Goal: Task Accomplishment & Management: Manage account settings

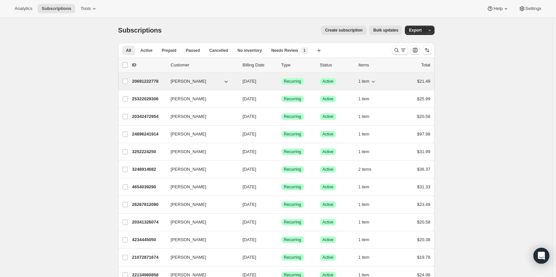
click at [156, 80] on p "20691222778" at bounding box center [148, 81] width 33 height 7
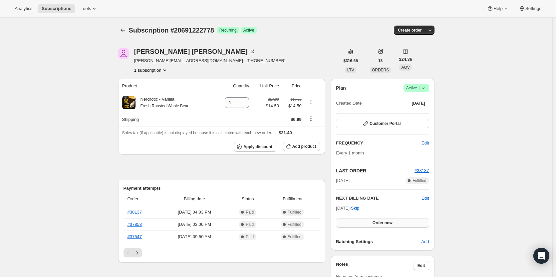
click at [377, 223] on span "Order now" at bounding box center [382, 223] width 20 height 5
click at [377, 223] on span "Click to confirm" at bounding box center [382, 223] width 30 height 5
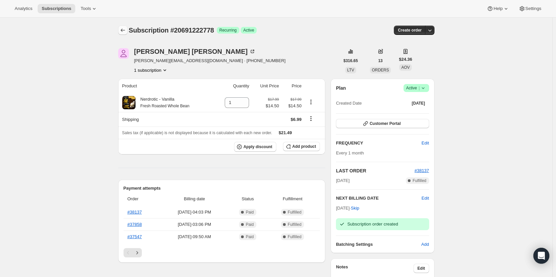
click at [125, 32] on icon "Subscriptions" at bounding box center [122, 30] width 7 height 7
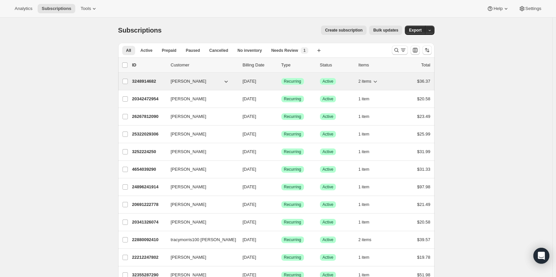
click at [148, 82] on p "3248914682" at bounding box center [148, 81] width 33 height 7
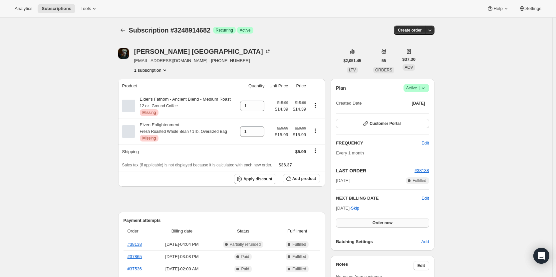
click at [380, 224] on span "Order now" at bounding box center [382, 223] width 20 height 5
click at [380, 224] on span "Click to confirm" at bounding box center [382, 223] width 30 height 5
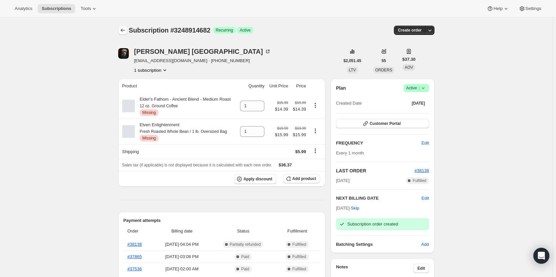
click at [124, 32] on icon "Subscriptions" at bounding box center [122, 30] width 7 height 7
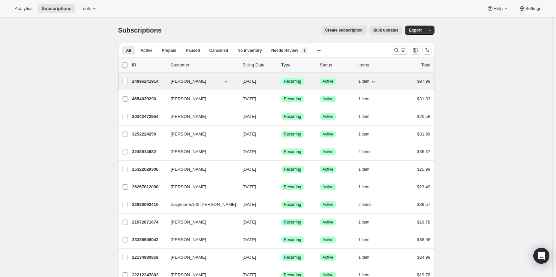
click at [145, 83] on p "24896241914" at bounding box center [148, 81] width 33 height 7
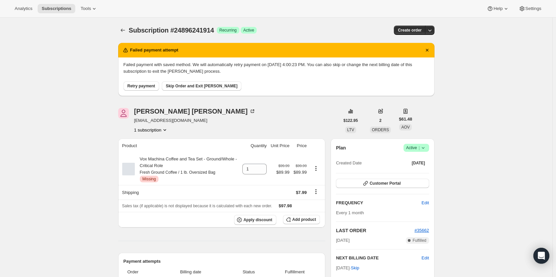
click at [143, 82] on button "Retry payment" at bounding box center [141, 86] width 36 height 9
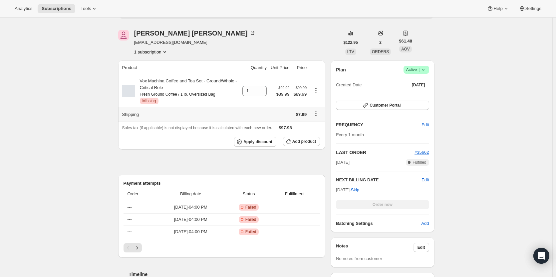
scroll to position [93, 0]
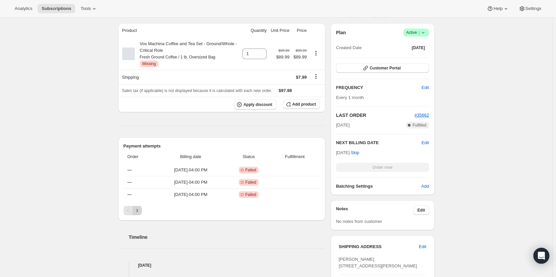
click at [137, 209] on icon "Next" at bounding box center [137, 211] width 7 height 7
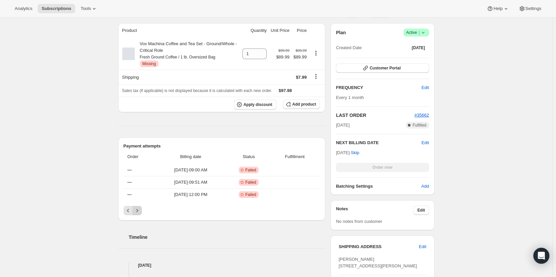
click at [137, 209] on icon "Next" at bounding box center [137, 211] width 7 height 7
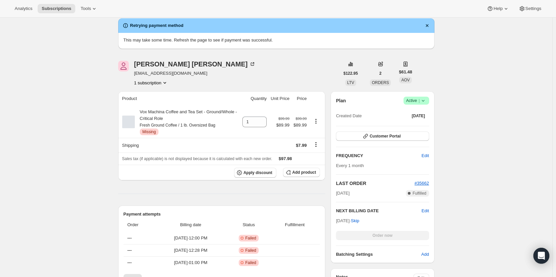
scroll to position [0, 0]
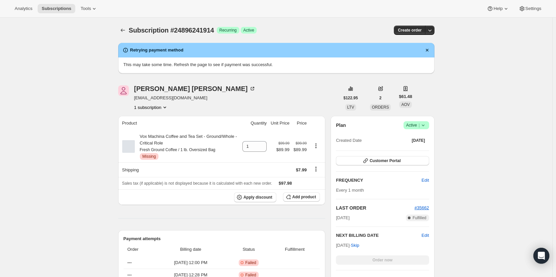
click at [425, 125] on icon at bounding box center [423, 125] width 7 height 7
click at [415, 150] on span "Cancel subscription" at bounding box center [415, 149] width 38 height 5
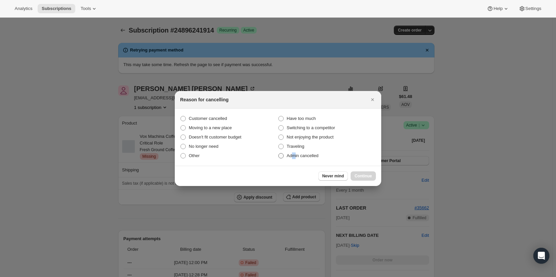
click at [294, 155] on span "Admin cancelled" at bounding box center [302, 155] width 32 height 5
click at [306, 153] on span "Admin cancelled" at bounding box center [302, 156] width 32 height 7
click at [278, 153] on input "Admin cancelled" at bounding box center [278, 153] width 0 height 0
radio input "true"
click at [354, 174] on button "Continue" at bounding box center [362, 176] width 25 height 9
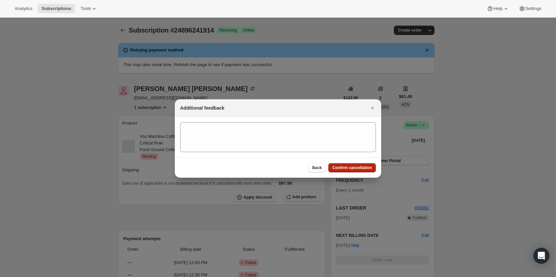
click at [350, 170] on span "Confirm cancellation" at bounding box center [352, 167] width 40 height 5
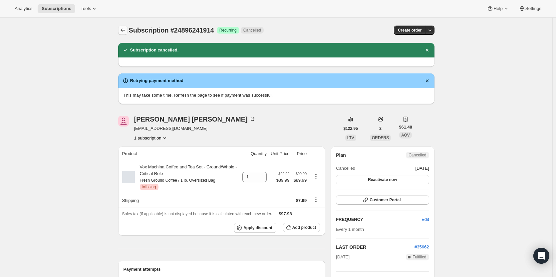
click at [123, 30] on icon "Subscriptions" at bounding box center [122, 30] width 4 height 3
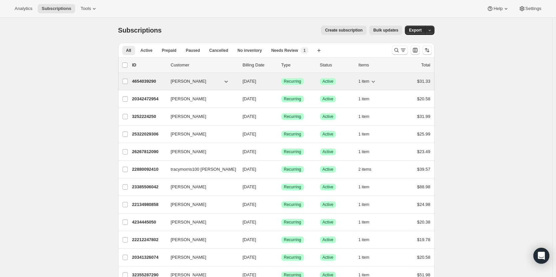
click at [150, 84] on p "4654039290" at bounding box center [148, 81] width 33 height 7
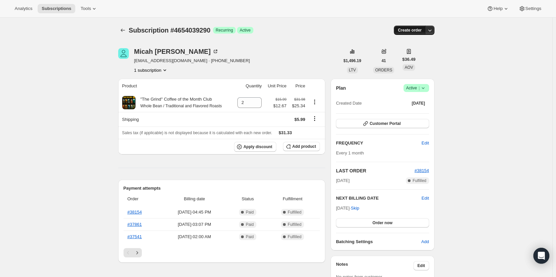
click at [408, 32] on span "Create order" at bounding box center [410, 30] width 24 height 5
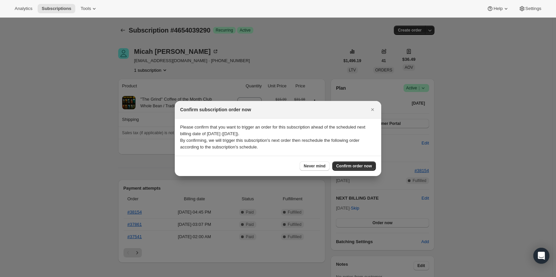
click at [372, 113] on button "Close" at bounding box center [372, 109] width 9 height 9
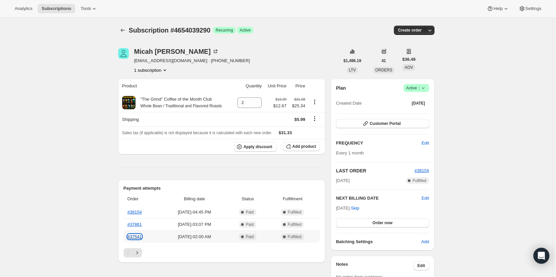
click at [140, 236] on link "#37541" at bounding box center [134, 237] width 14 height 5
click at [302, 148] on span "Add product" at bounding box center [304, 146] width 24 height 5
click at [307, 147] on span "Add product" at bounding box center [304, 146] width 24 height 5
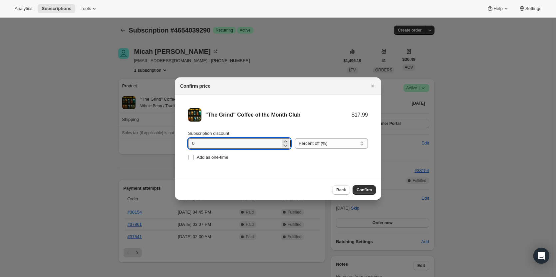
drag, startPoint x: 209, startPoint y: 142, endPoint x: 161, endPoint y: 144, distance: 48.3
type input "20"
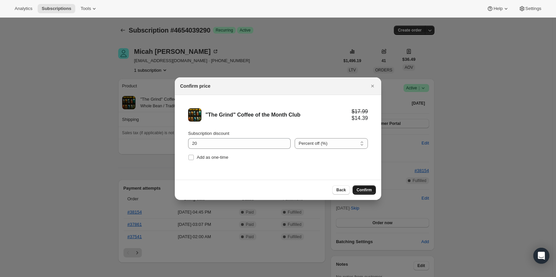
click at [365, 188] on span "Confirm" at bounding box center [363, 190] width 15 height 5
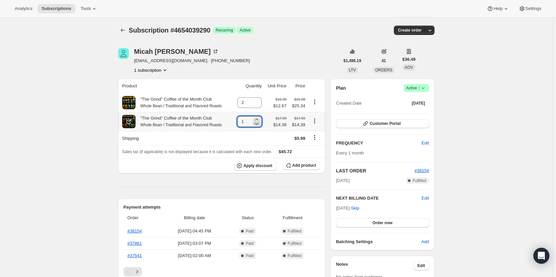
click at [257, 122] on icon at bounding box center [256, 123] width 7 height 7
click at [257, 121] on icon at bounding box center [256, 119] width 7 height 7
type input "2"
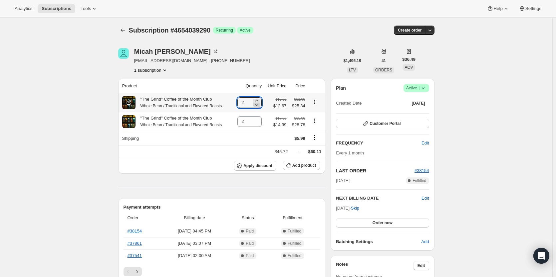
click at [256, 107] on icon at bounding box center [256, 104] width 7 height 7
type input "0"
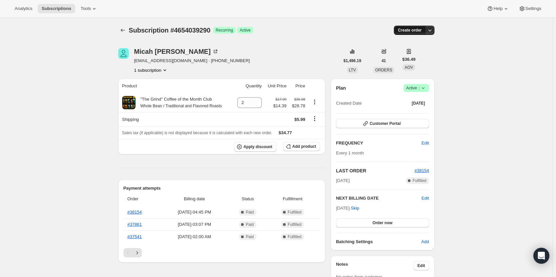
click at [414, 32] on span "Create order" at bounding box center [410, 30] width 24 height 5
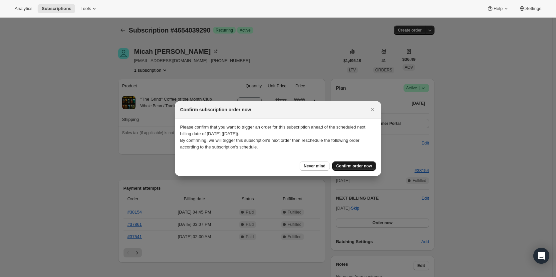
click at [346, 168] on span "Confirm order now" at bounding box center [354, 166] width 36 height 5
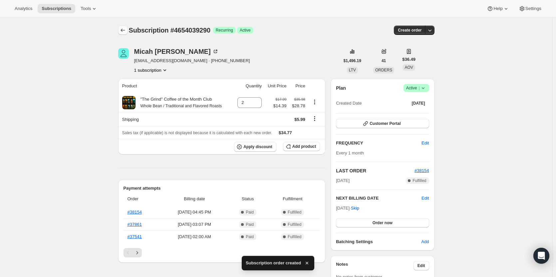
click at [126, 31] on icon "Subscriptions" at bounding box center [122, 30] width 7 height 7
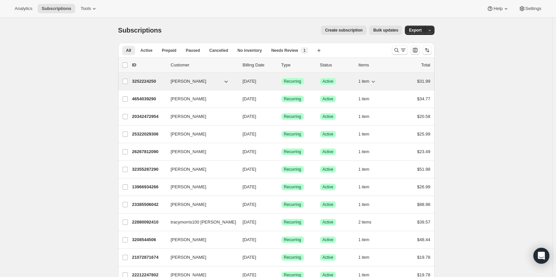
click at [144, 79] on p "3252224250" at bounding box center [148, 81] width 33 height 7
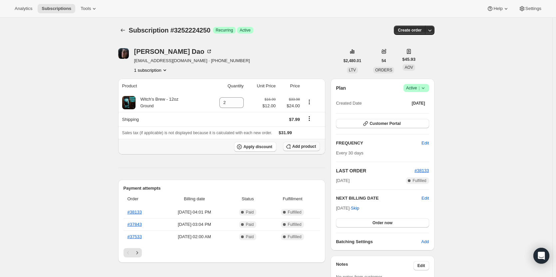
click at [308, 146] on span "Add product" at bounding box center [304, 146] width 24 height 5
click at [299, 149] on span "Add product" at bounding box center [304, 146] width 24 height 5
click at [142, 237] on link "#37533" at bounding box center [134, 237] width 14 height 5
click at [303, 146] on span "Add product" at bounding box center [304, 146] width 24 height 5
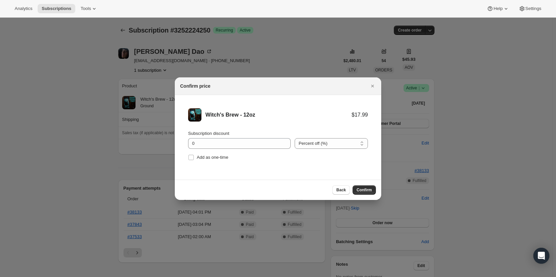
click at [190, 151] on div "Subscription discount 0 Percent off (%) Amount off ($) Percent off (%) Add as o…" at bounding box center [278, 146] width 180 height 32
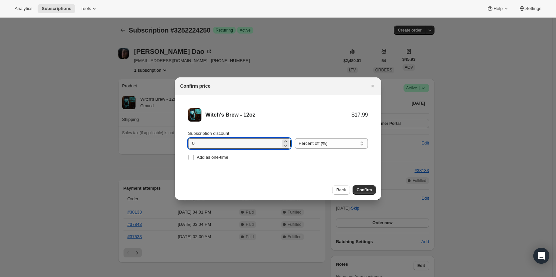
drag, startPoint x: 195, startPoint y: 145, endPoint x: 175, endPoint y: 143, distance: 20.8
click at [175, 143] on li "Witch's Brew - 12oz $17.99 Subscription discount 0 Percent off (%) Amount off (…" at bounding box center [278, 135] width 206 height 81
type input "15"
click at [362, 189] on span "Confirm" at bounding box center [363, 190] width 15 height 5
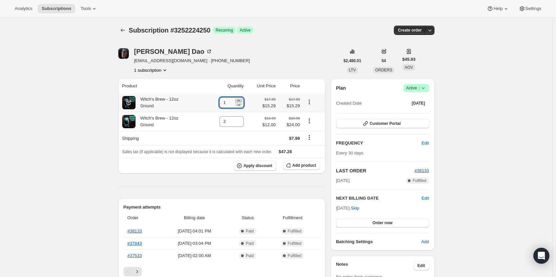
click at [240, 100] on icon at bounding box center [238, 100] width 7 height 7
type input "2"
click at [241, 123] on icon at bounding box center [238, 123] width 7 height 7
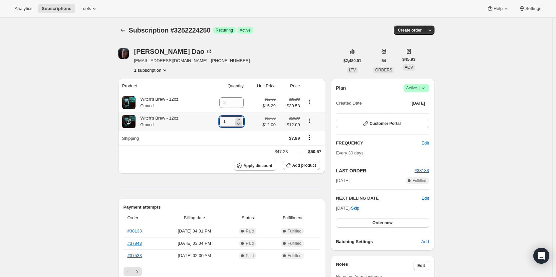
click at [241, 123] on icon at bounding box center [238, 123] width 7 height 7
type input "0"
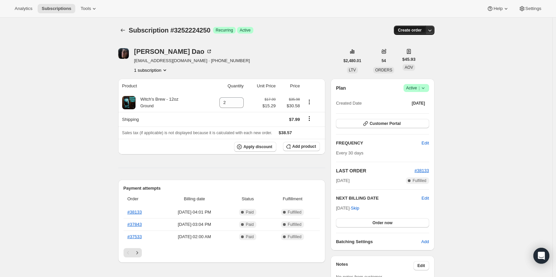
click at [412, 30] on span "Create order" at bounding box center [410, 30] width 24 height 5
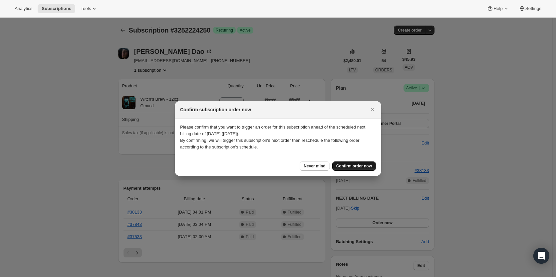
click at [351, 166] on span "Confirm order now" at bounding box center [354, 166] width 36 height 5
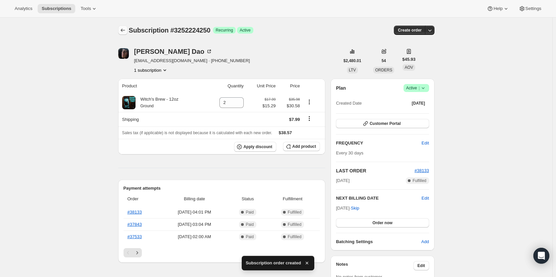
click at [122, 31] on icon "Subscriptions" at bounding box center [122, 30] width 7 height 7
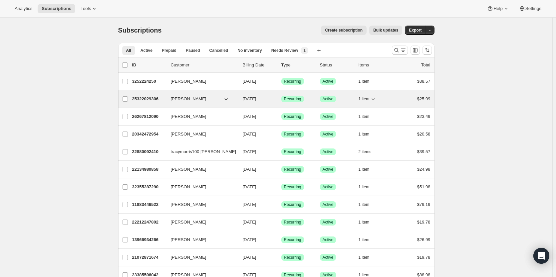
click at [149, 97] on p "25322029306" at bounding box center [148, 99] width 33 height 7
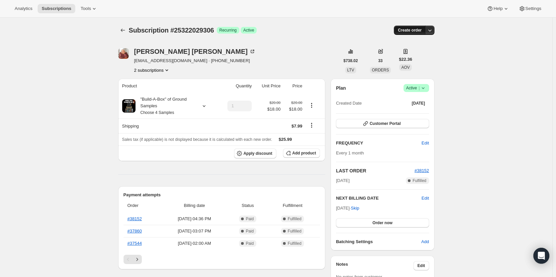
click at [415, 30] on span "Create order" at bounding box center [410, 30] width 24 height 5
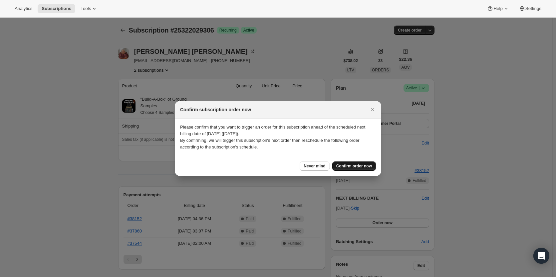
click at [348, 169] on button "Confirm order now" at bounding box center [354, 166] width 44 height 9
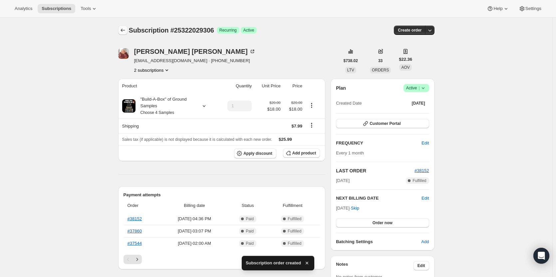
click at [122, 31] on icon "Subscriptions" at bounding box center [122, 30] width 7 height 7
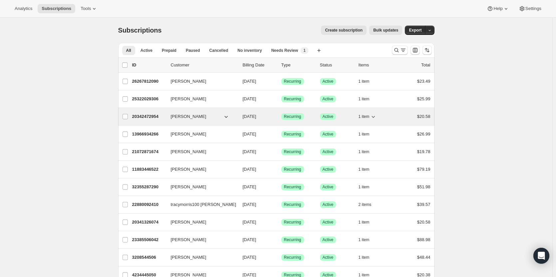
click at [150, 115] on p "20342472954" at bounding box center [148, 116] width 33 height 7
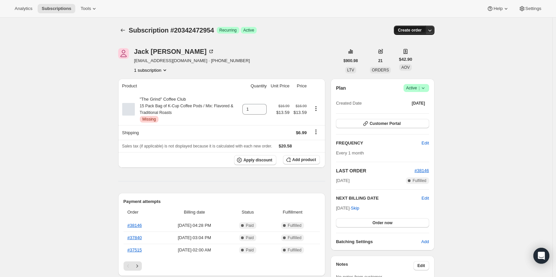
click at [411, 34] on button "Create order" at bounding box center [410, 30] width 32 height 9
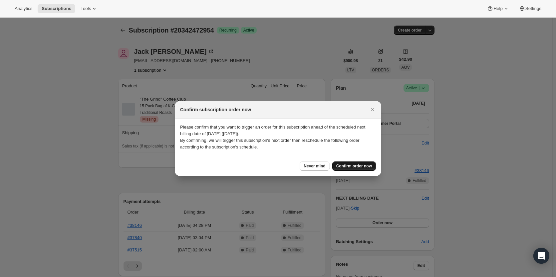
click at [350, 167] on span "Confirm order now" at bounding box center [354, 166] width 36 height 5
